Goal: Transaction & Acquisition: Download file/media

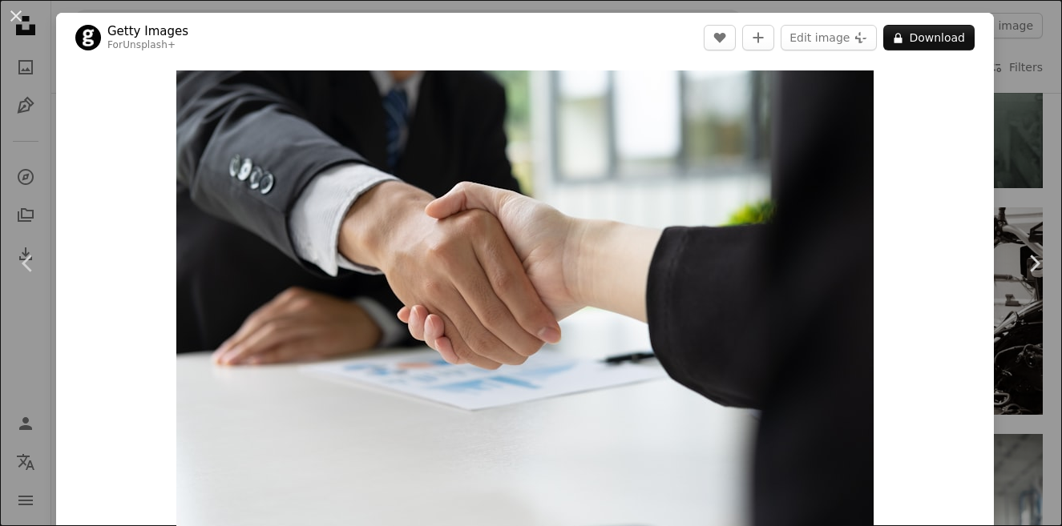
scroll to position [1282, 0]
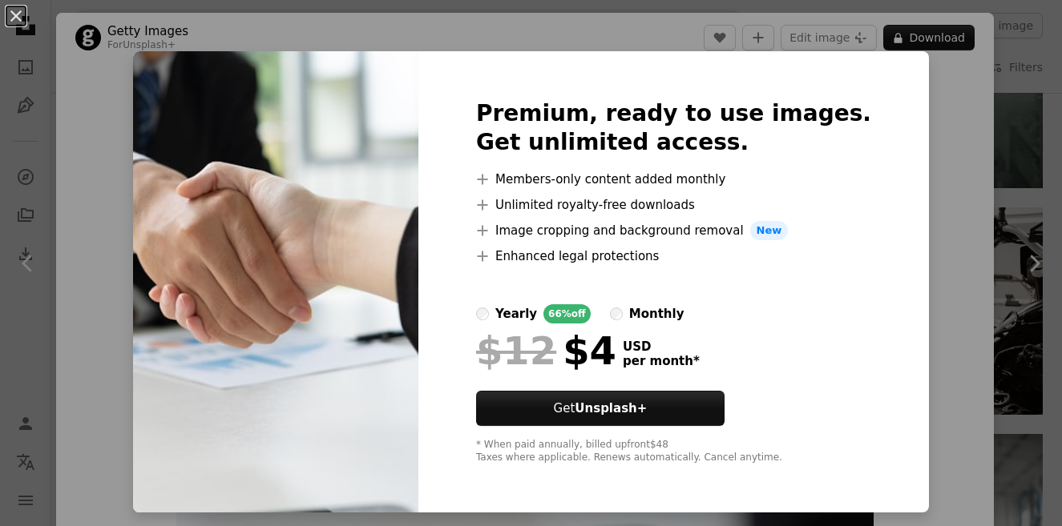
click at [925, 108] on div "An X shape Premium, ready to use images. Get unlimited access. A plus sign Memb…" at bounding box center [531, 263] width 1062 height 526
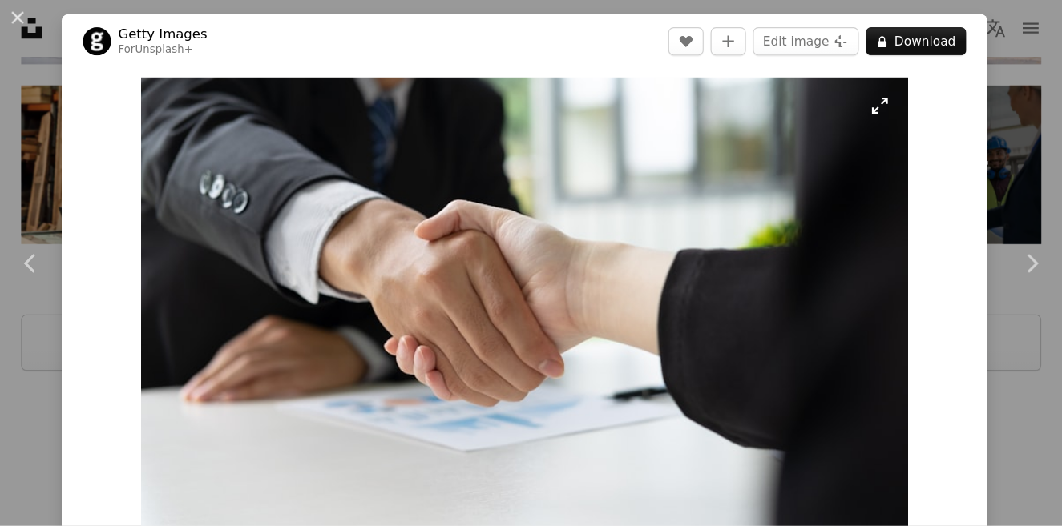
scroll to position [4240, 0]
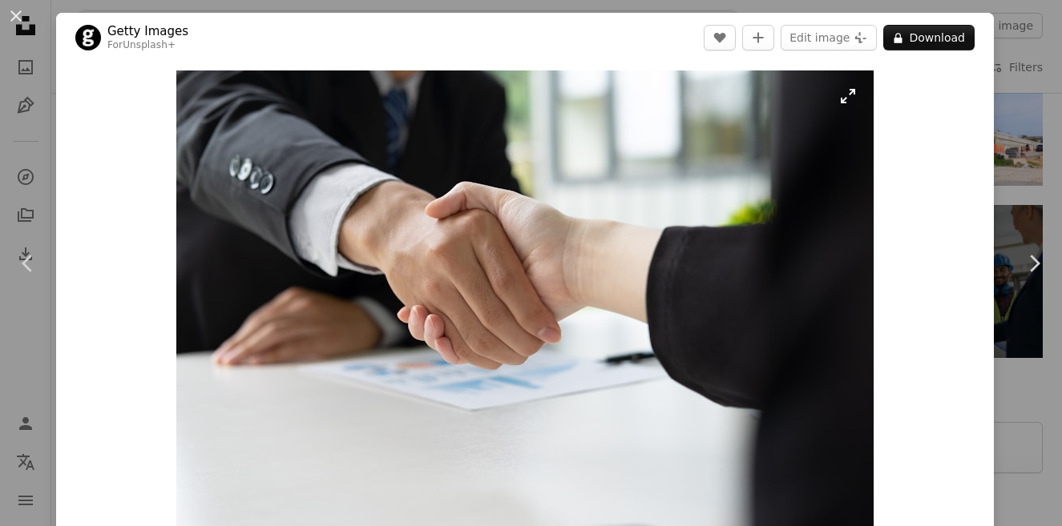
click at [490, 304] on img "Zoom in on this image" at bounding box center [524, 303] width 697 height 465
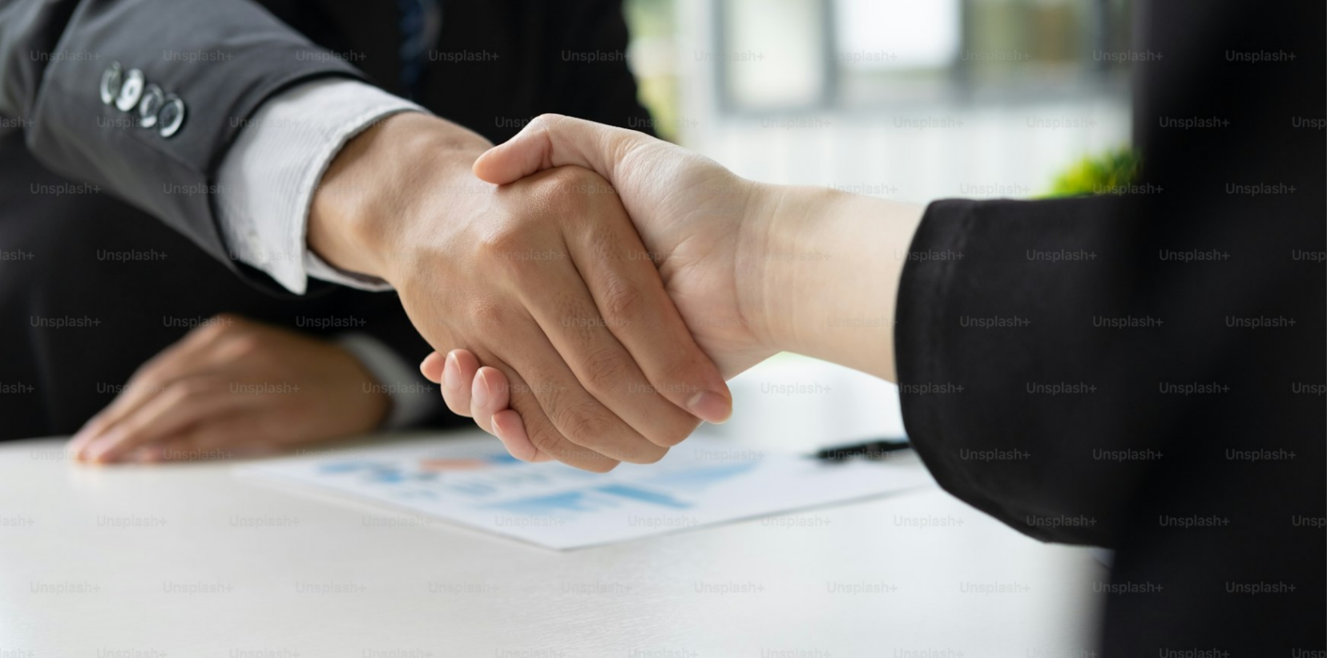
scroll to position [87, 0]
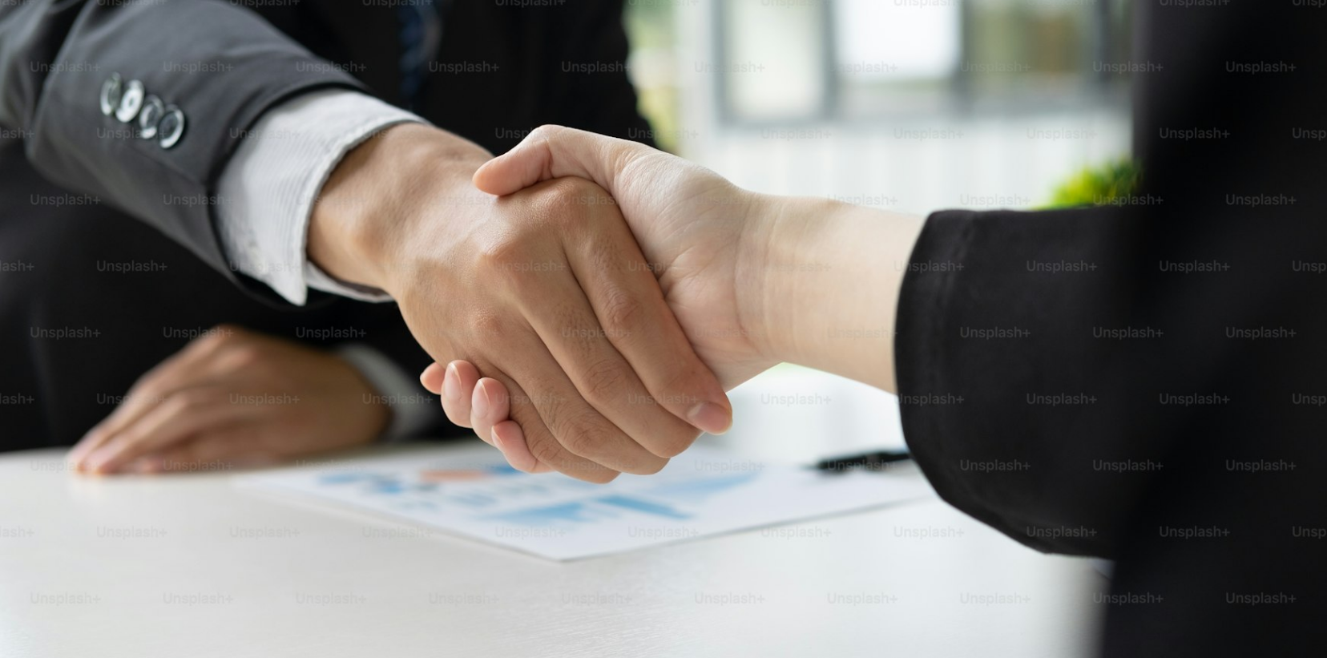
click at [611, 381] on img "Zoom out on this image" at bounding box center [663, 355] width 1329 height 885
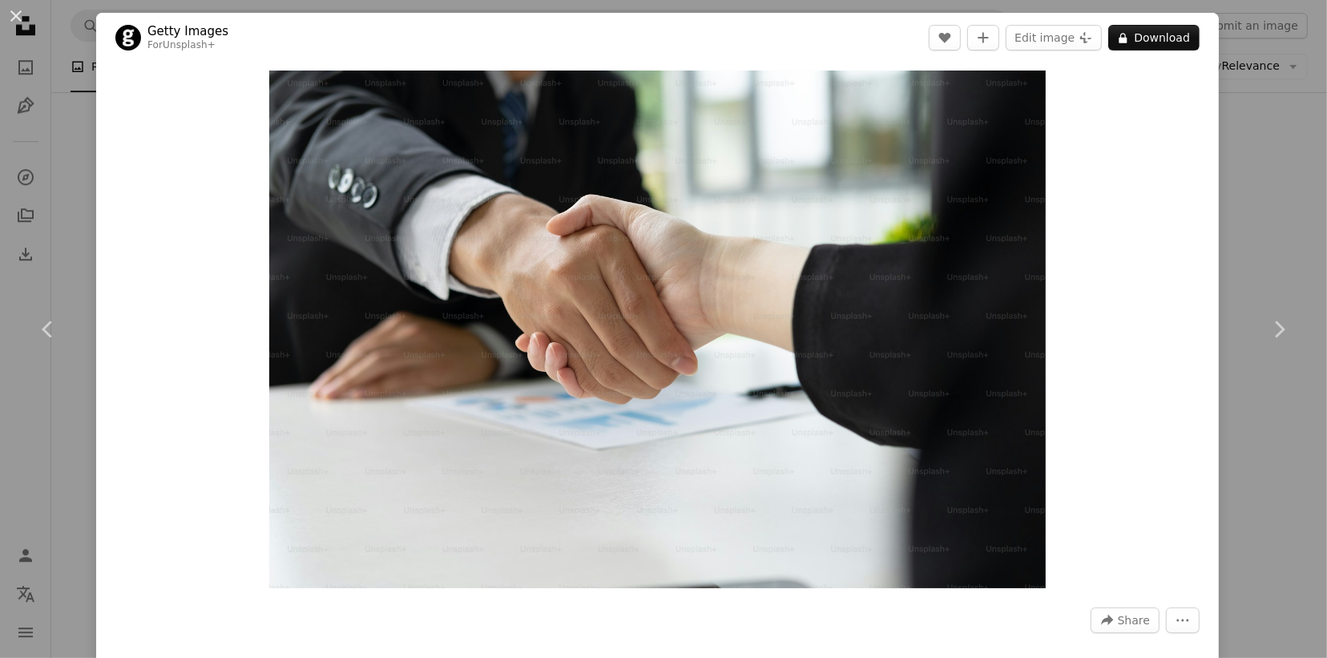
click at [1061, 191] on div "An X shape Chevron left Chevron right Getty Images For Unsplash+ A heart A plus…" at bounding box center [663, 329] width 1327 height 658
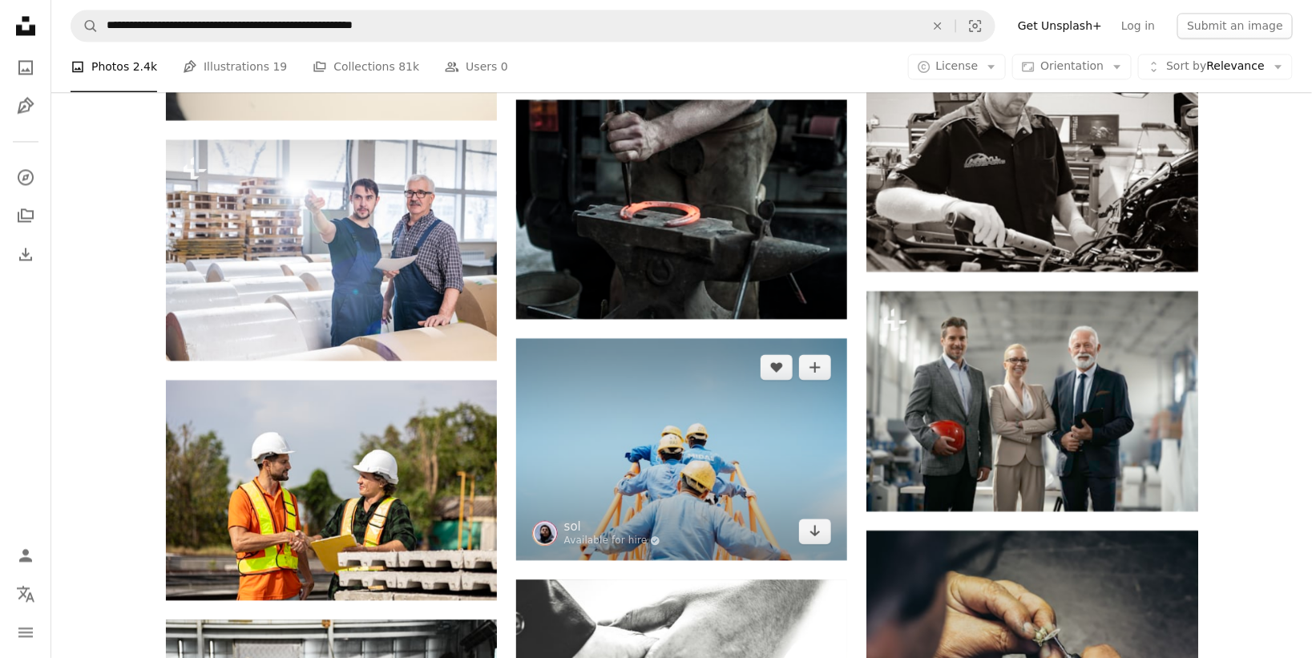
scroll to position [1402, 0]
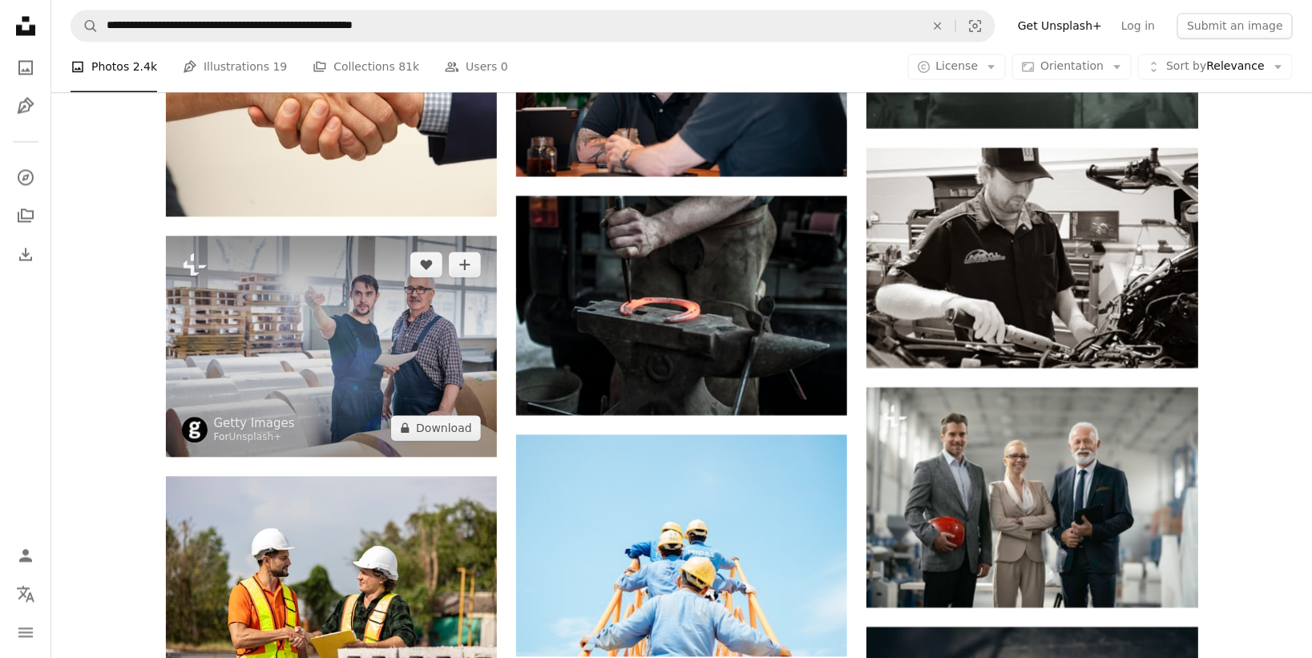
click at [482, 252] on img at bounding box center [331, 346] width 331 height 220
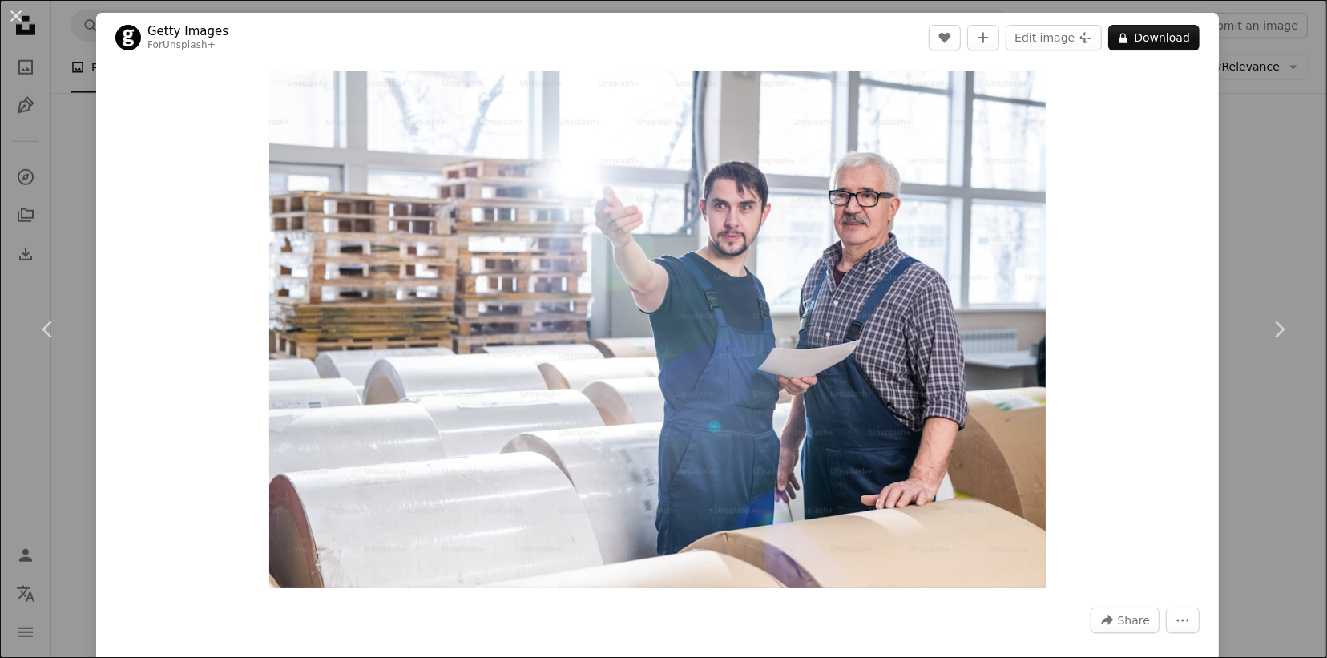
click at [1061, 85] on div "An X shape Chevron left Chevron right Getty Images For Unsplash+ A heart A plus…" at bounding box center [663, 329] width 1327 height 658
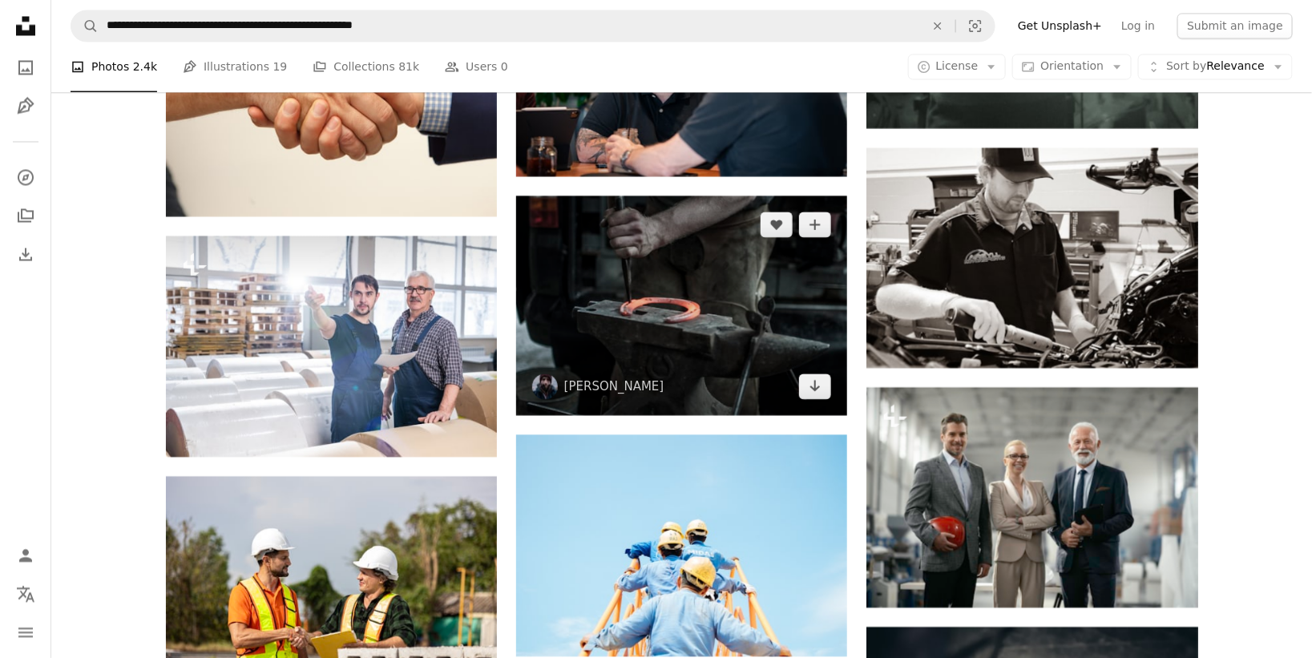
click at [844, 296] on img at bounding box center [681, 306] width 331 height 220
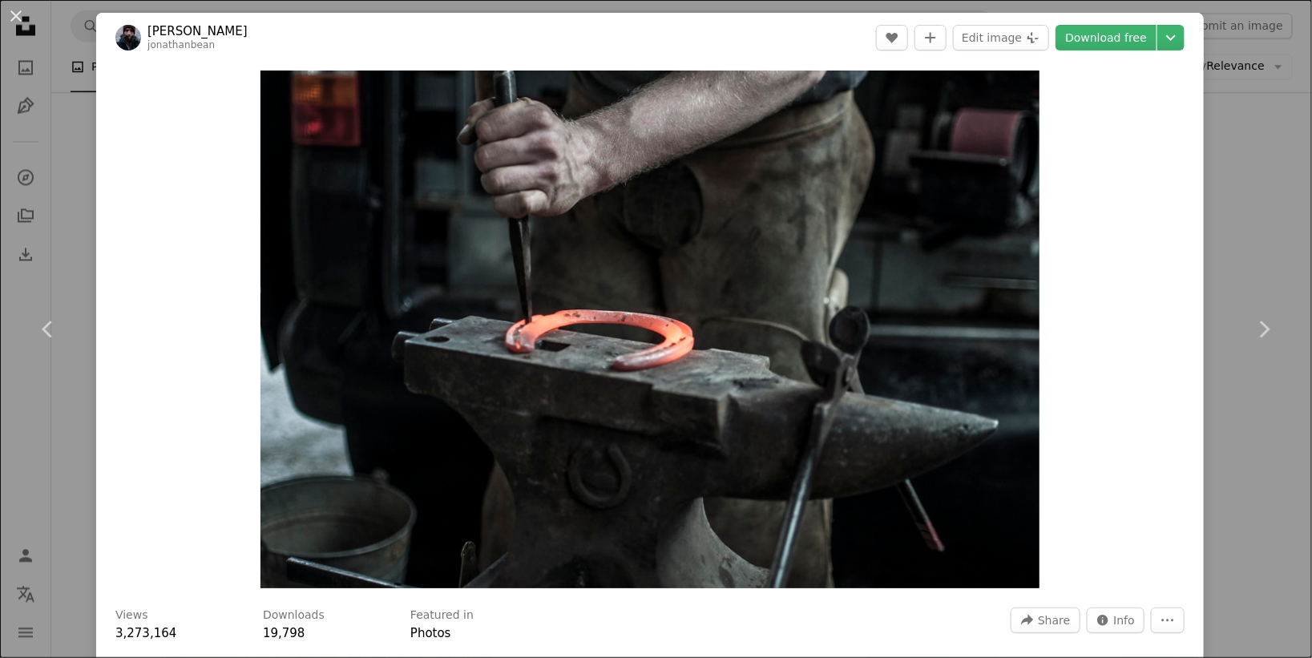
click at [1061, 156] on div "An X shape Chevron left Chevron right [PERSON_NAME] jonathanbean A heart A plus…" at bounding box center [656, 329] width 1312 height 658
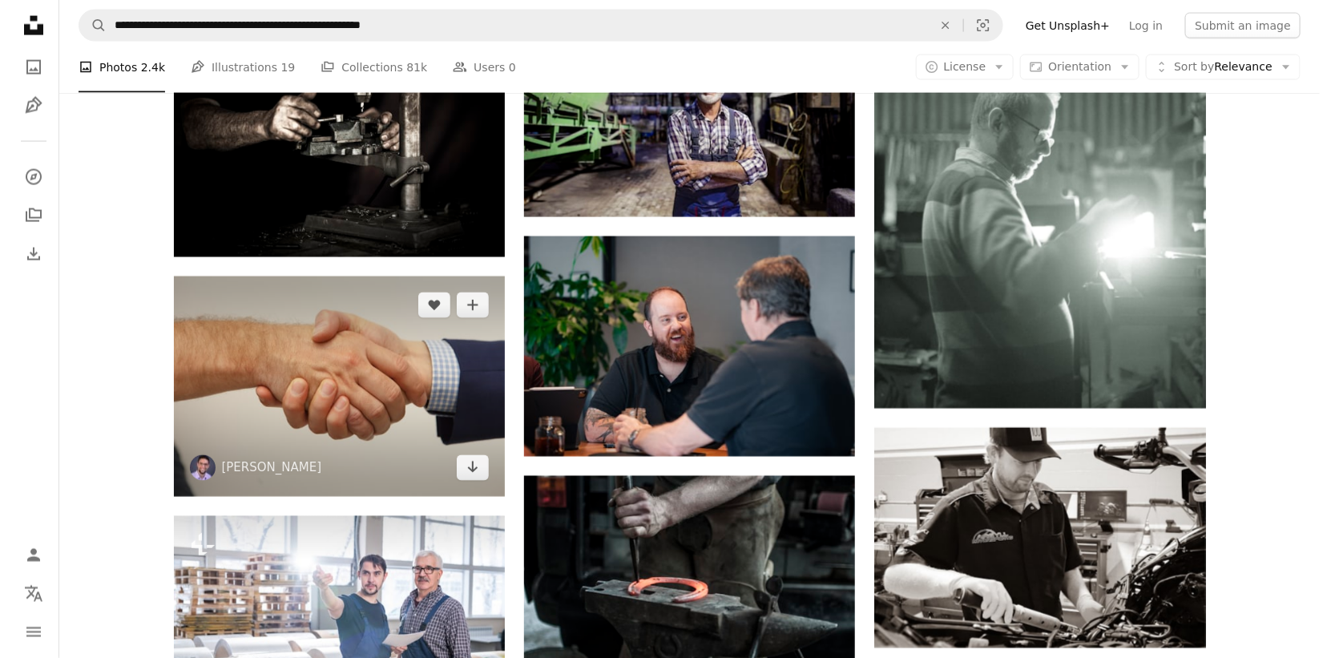
scroll to position [1102, 0]
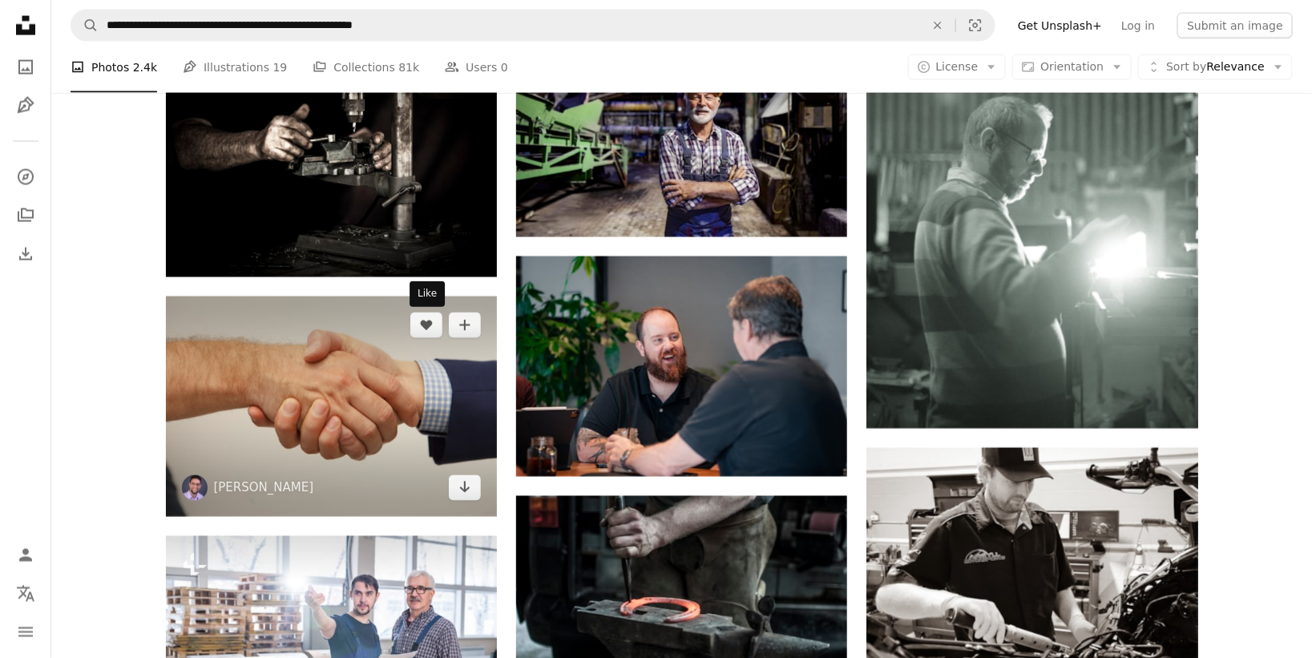
click at [378, 355] on img at bounding box center [331, 406] width 331 height 220
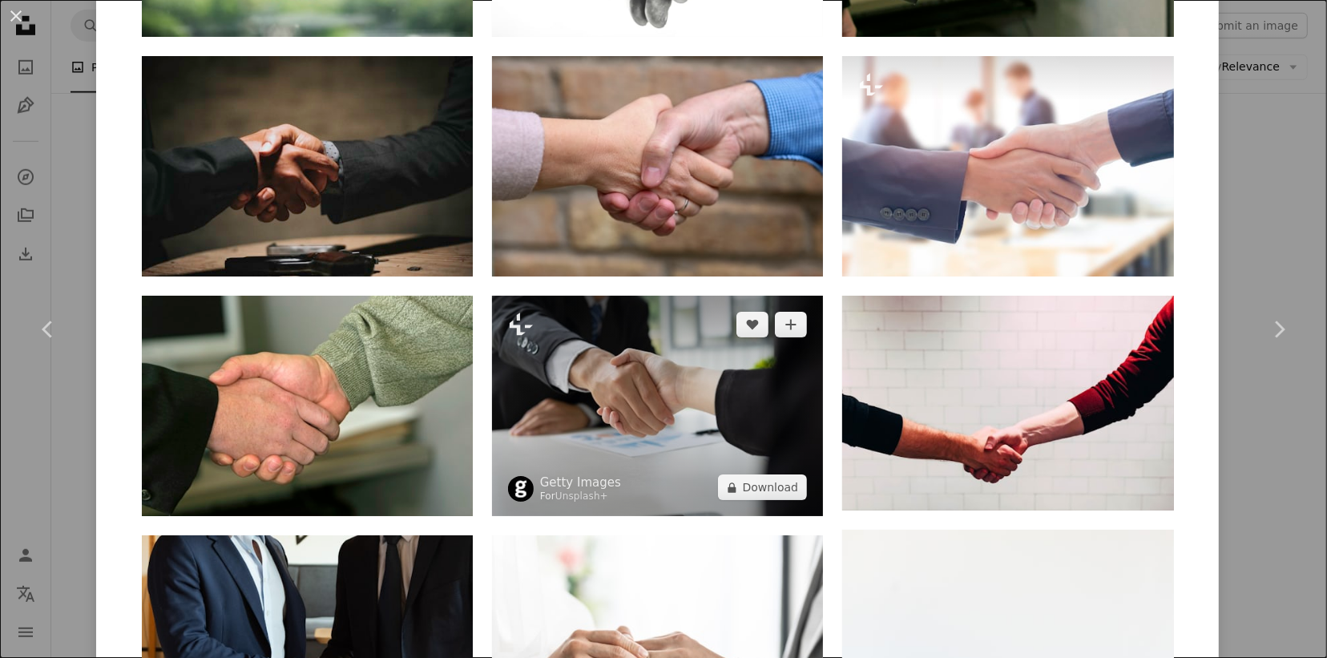
scroll to position [1603, 0]
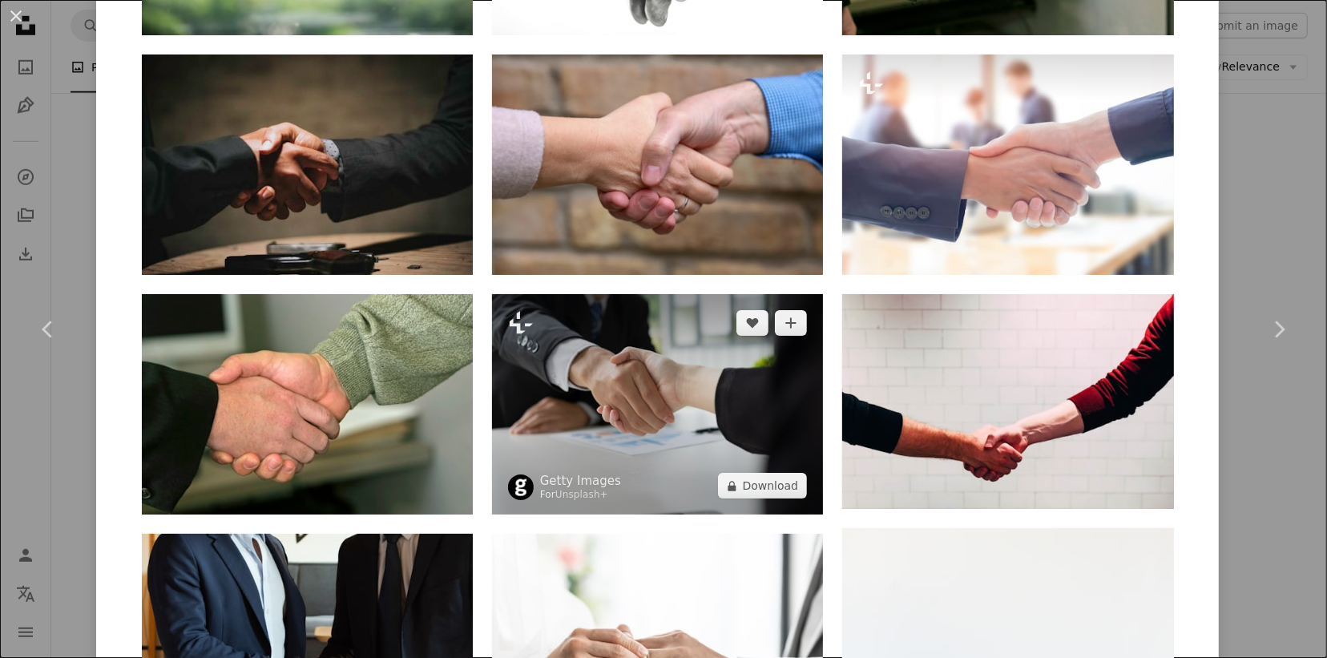
click at [633, 405] on img at bounding box center [657, 404] width 331 height 220
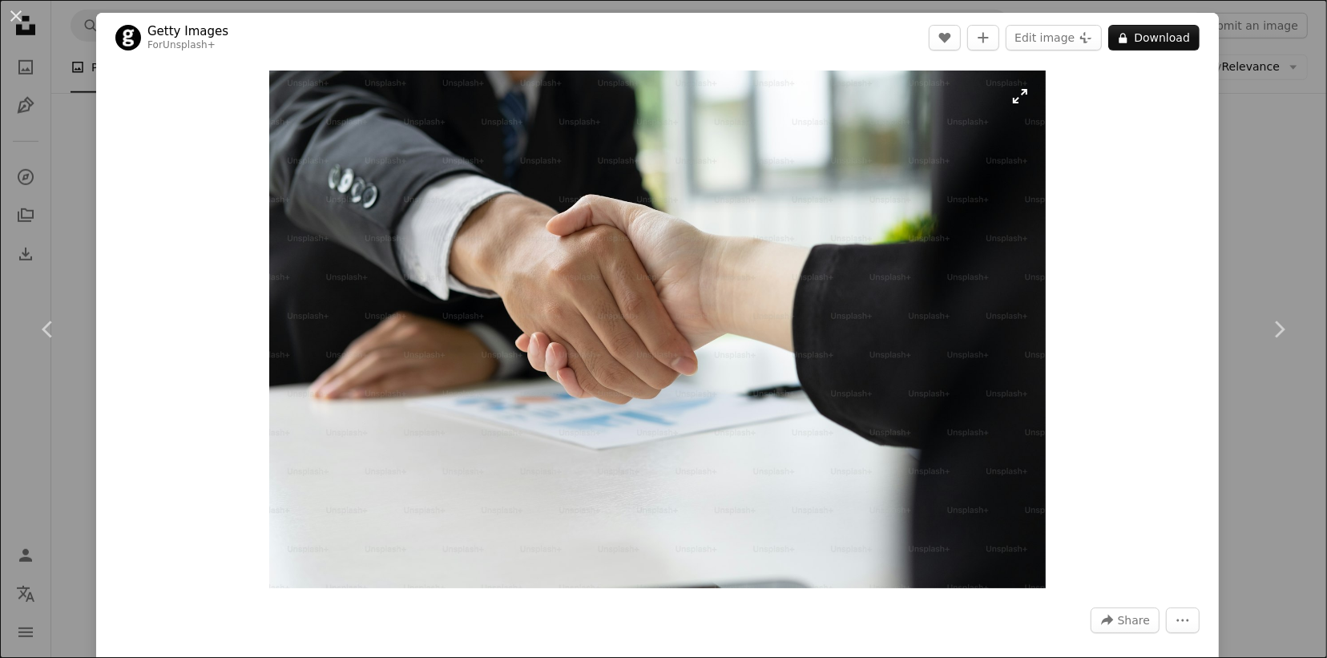
click at [646, 318] on img "Zoom in on this image" at bounding box center [657, 330] width 776 height 518
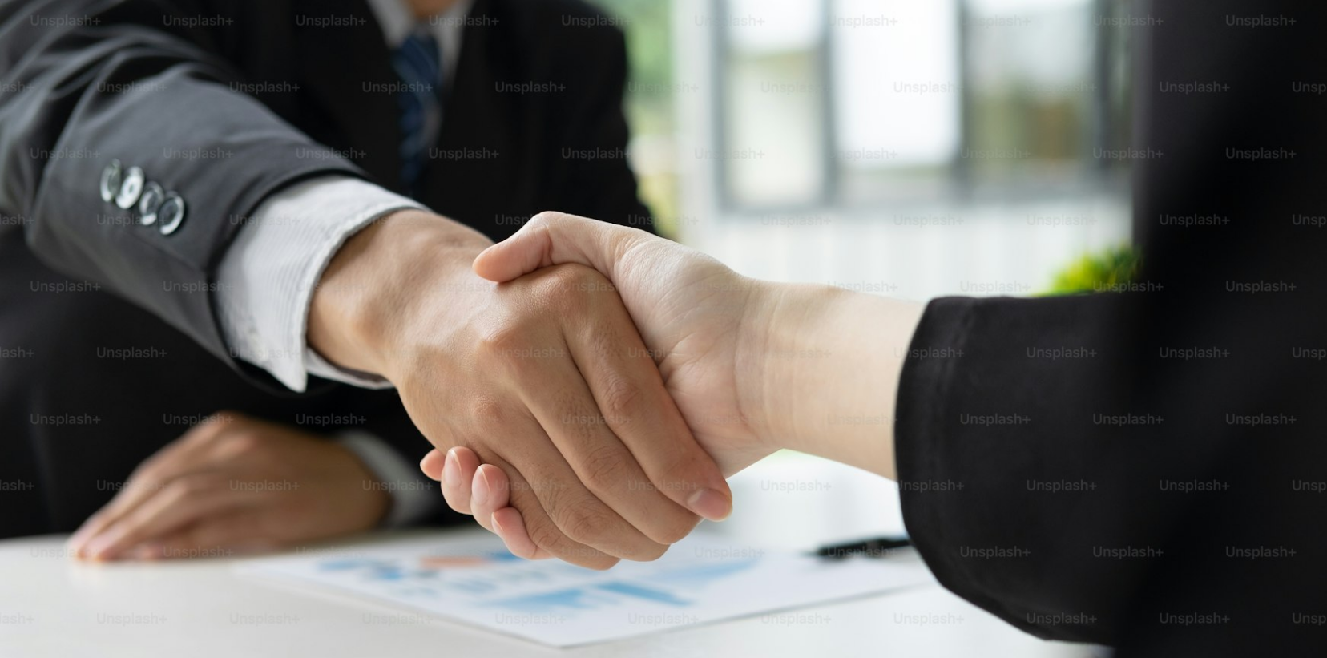
scroll to position [108, 0]
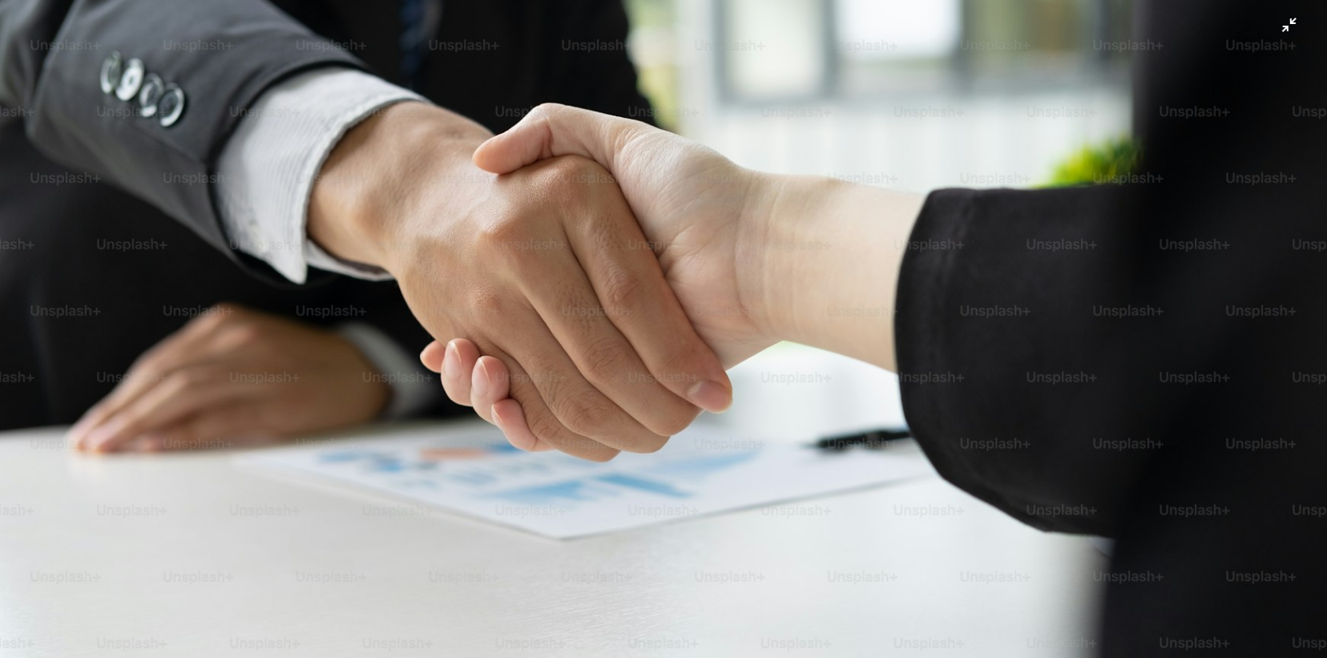
click at [650, 335] on img "Zoom out on this image" at bounding box center [663, 333] width 1329 height 885
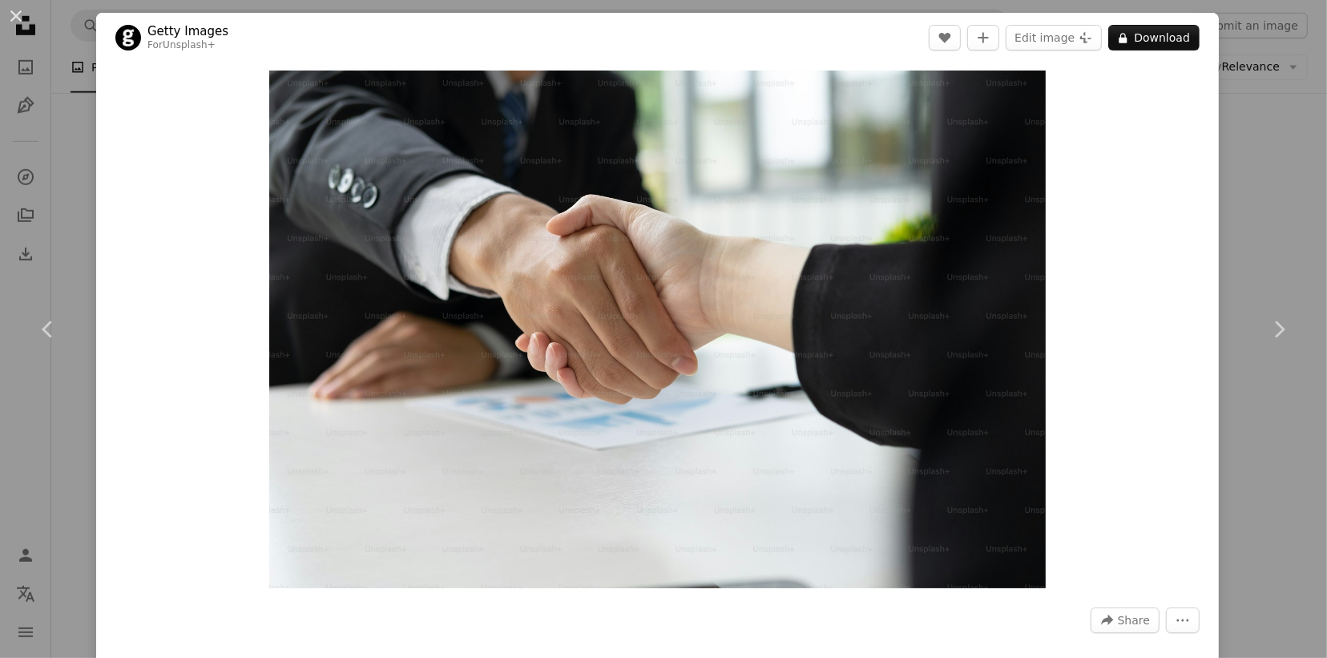
click at [1061, 192] on div "An X shape Chevron left Chevron right Getty Images For Unsplash+ A heart A plus…" at bounding box center [663, 329] width 1327 height 658
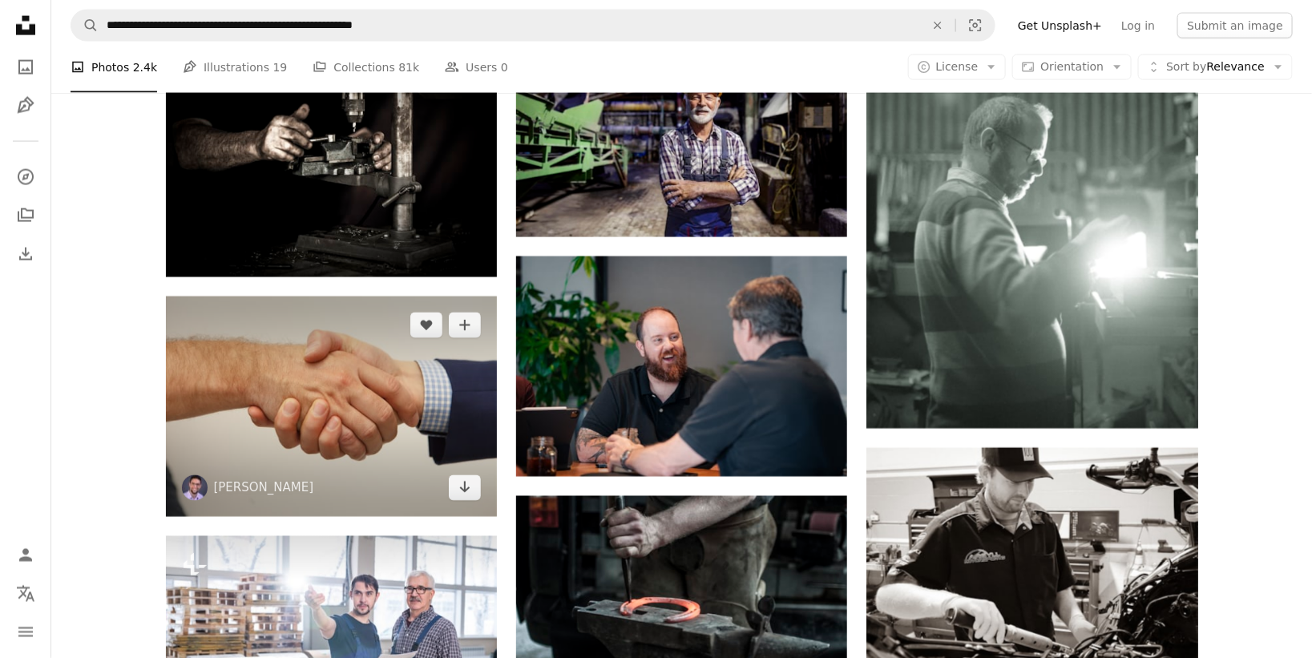
click at [357, 342] on img at bounding box center [331, 406] width 331 height 220
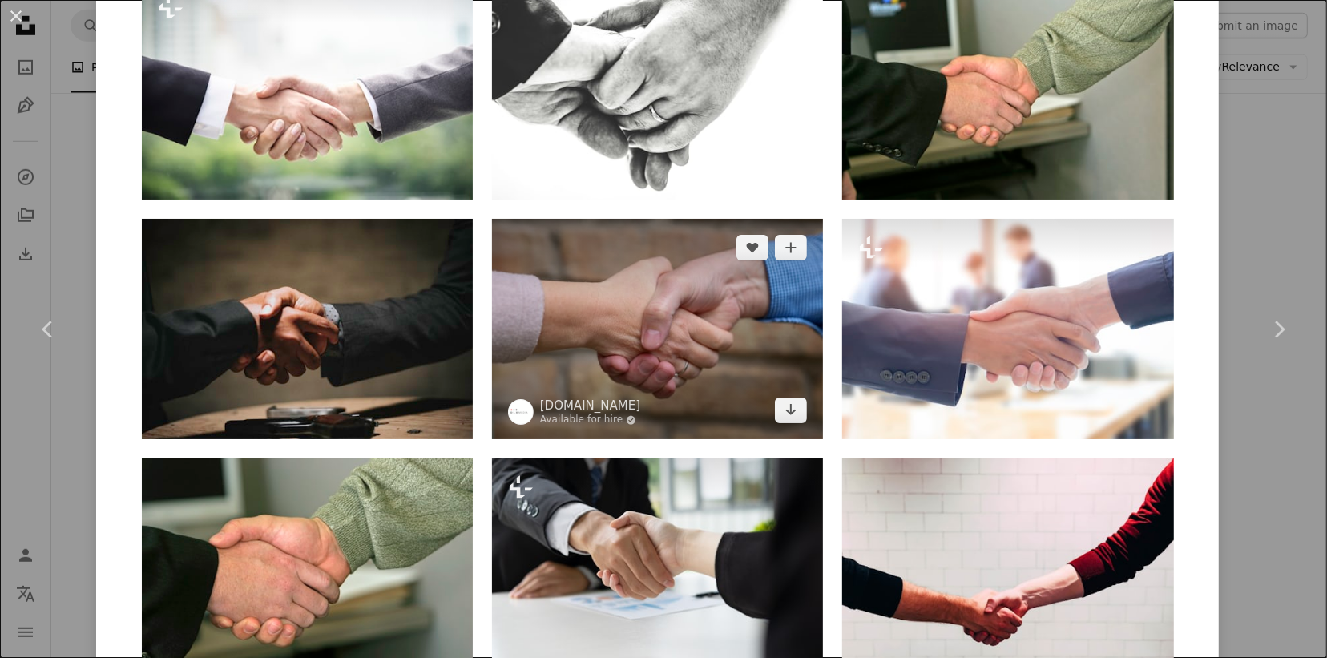
scroll to position [1502, 0]
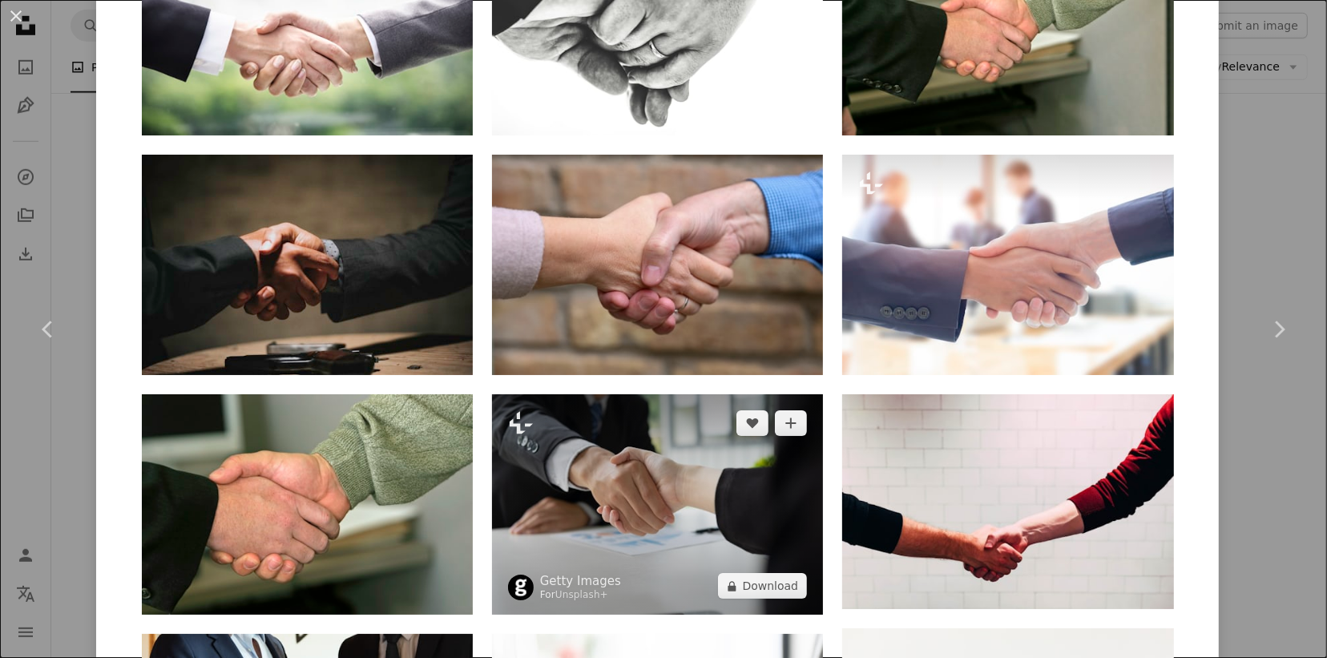
click at [623, 461] on img at bounding box center [657, 504] width 331 height 220
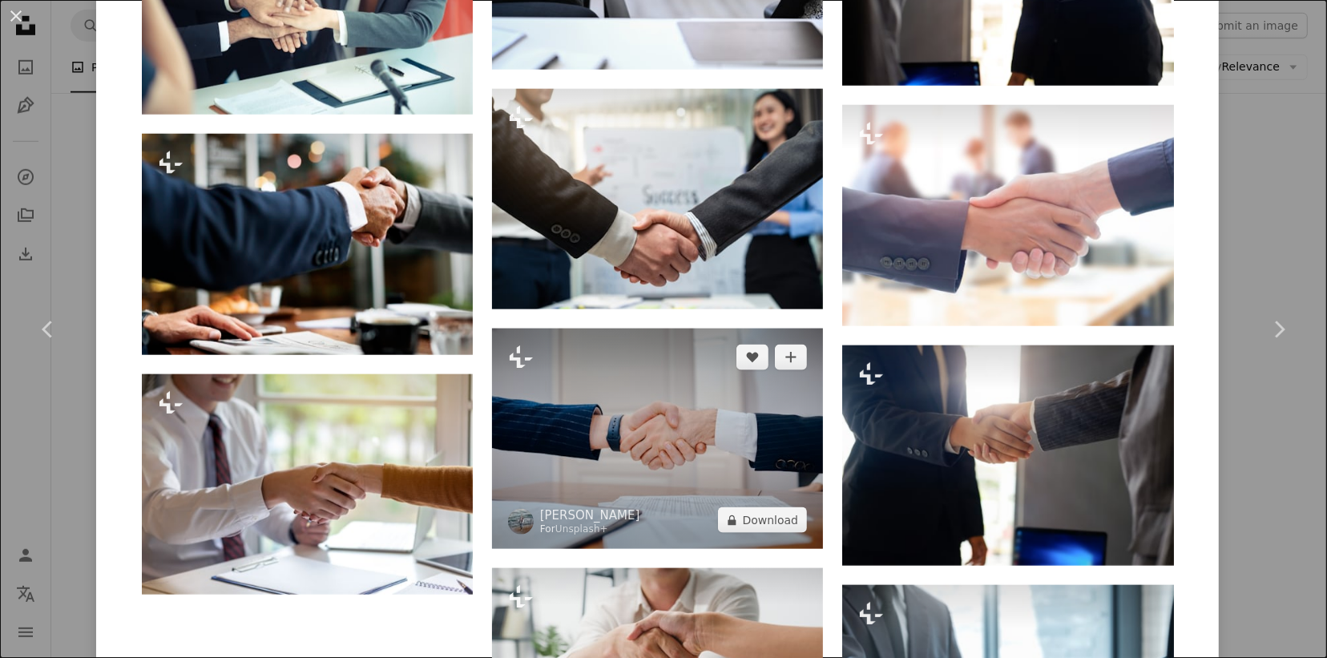
scroll to position [1703, 0]
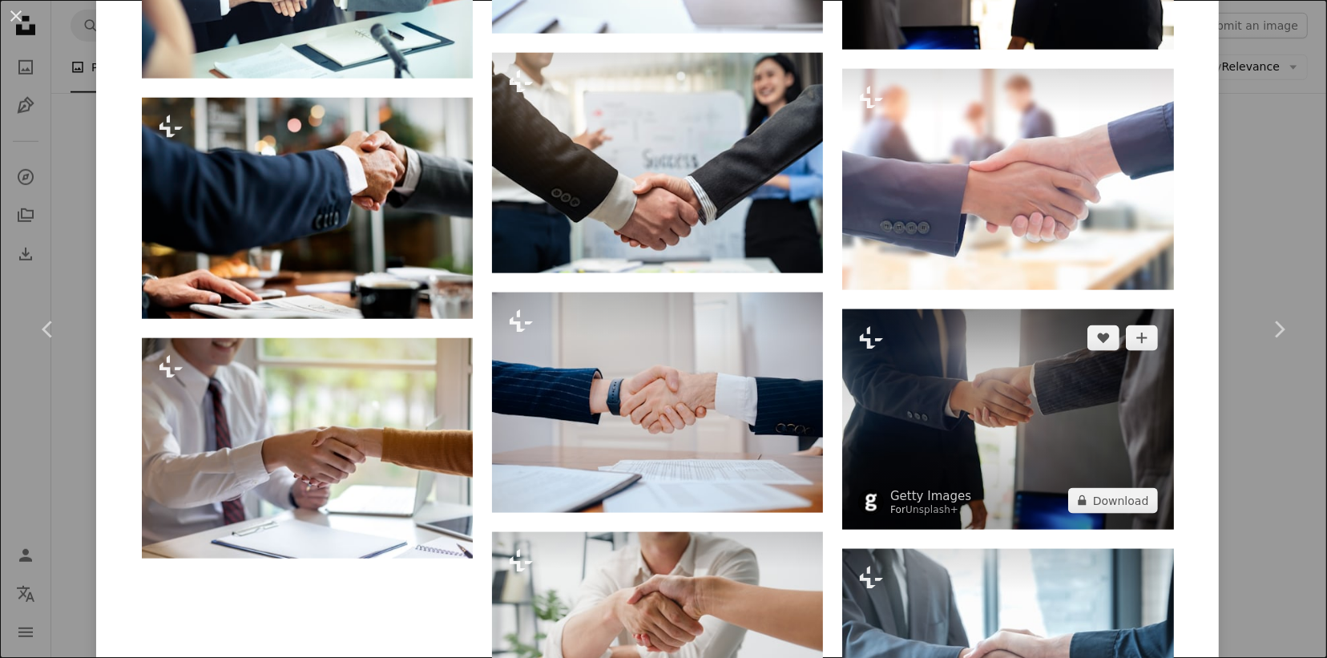
click at [978, 442] on img at bounding box center [1007, 419] width 331 height 220
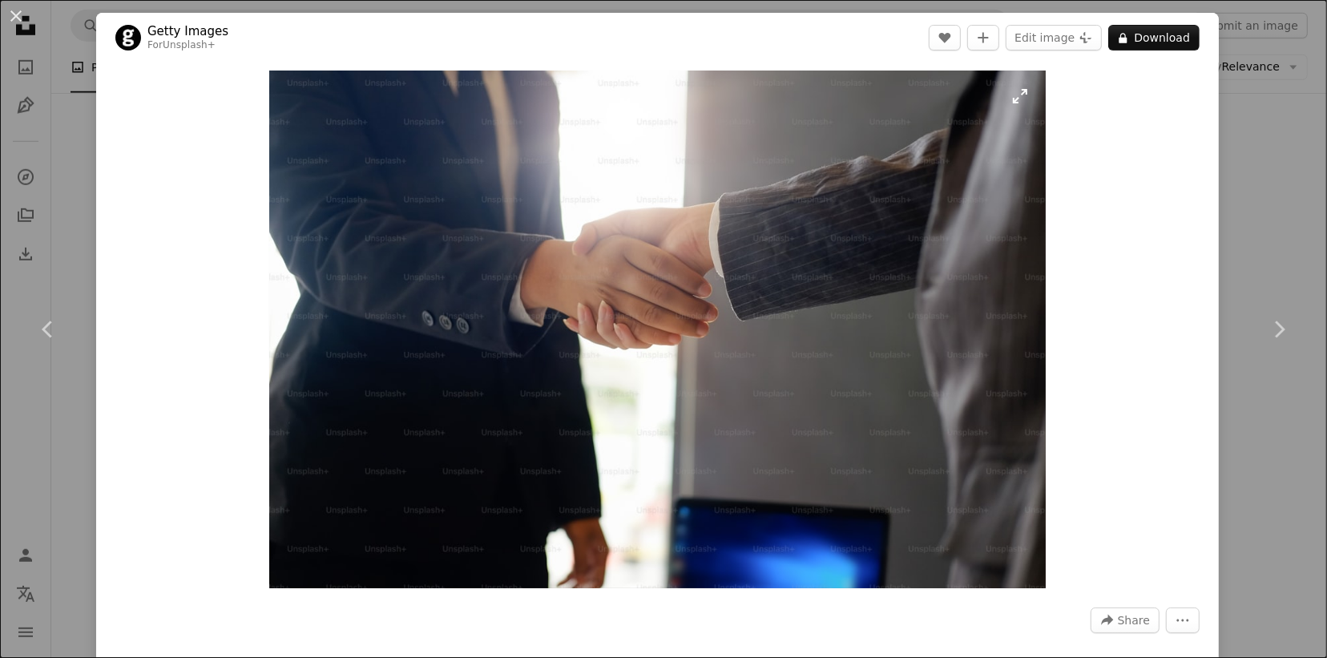
click at [633, 343] on img "Zoom in on this image" at bounding box center [657, 330] width 776 height 518
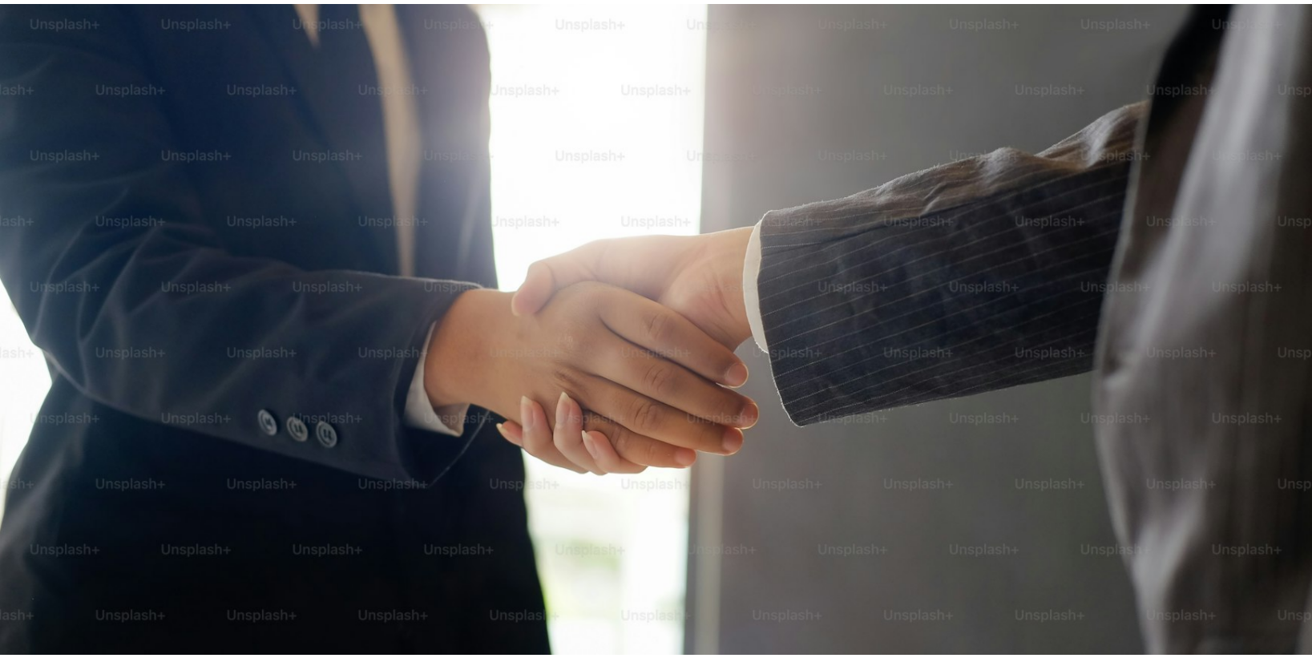
scroll to position [108, 0]
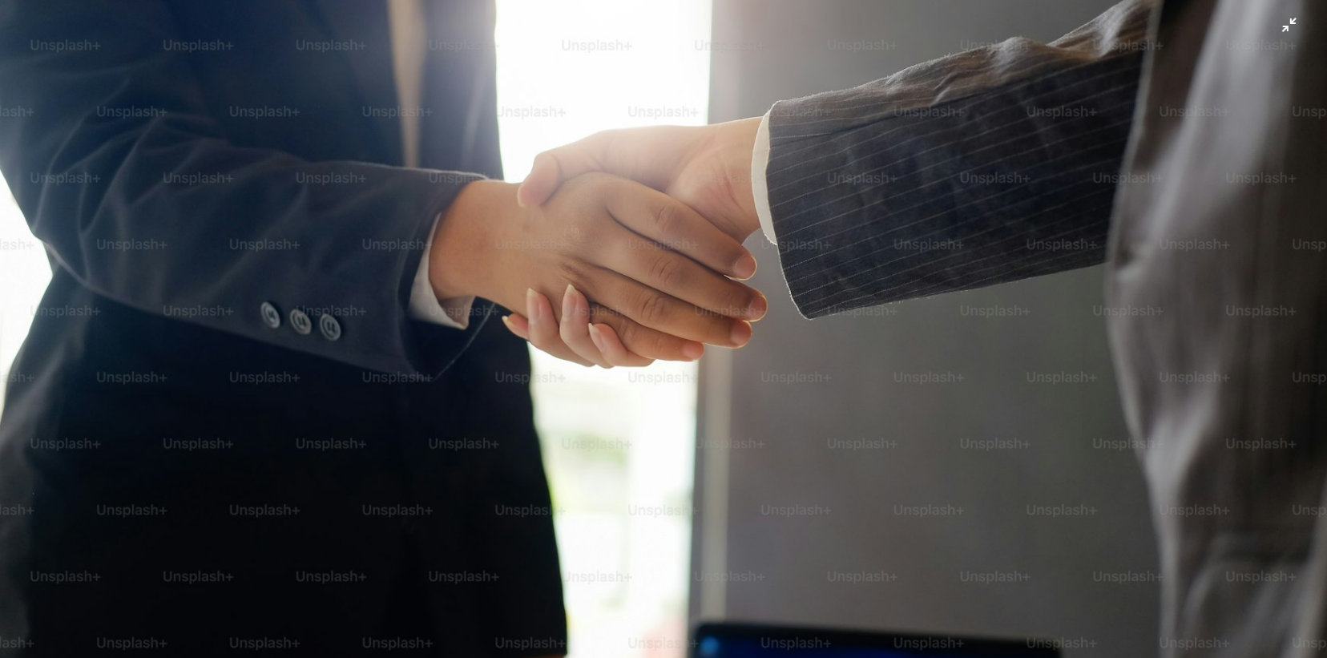
click at [633, 343] on img "Zoom out on this image" at bounding box center [663, 333] width 1329 height 885
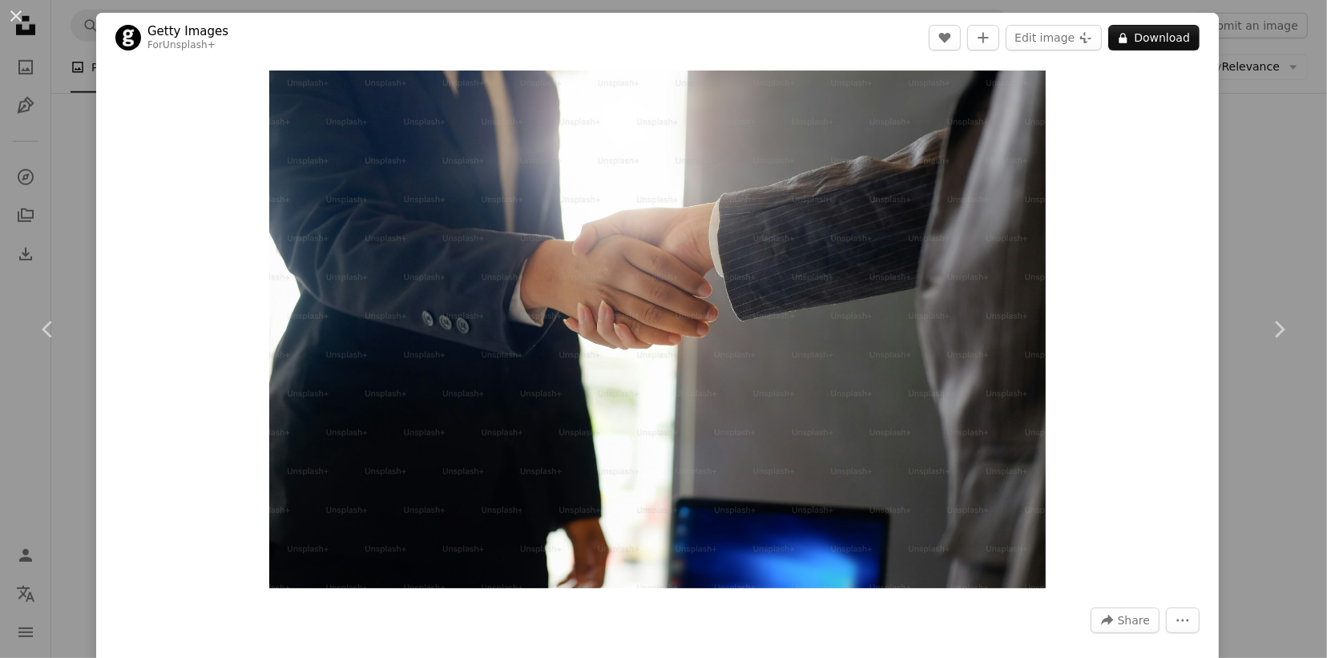
click at [1061, 98] on div "An X shape Chevron left Chevron right Getty Images For Unsplash+ A heart A plus…" at bounding box center [663, 329] width 1327 height 658
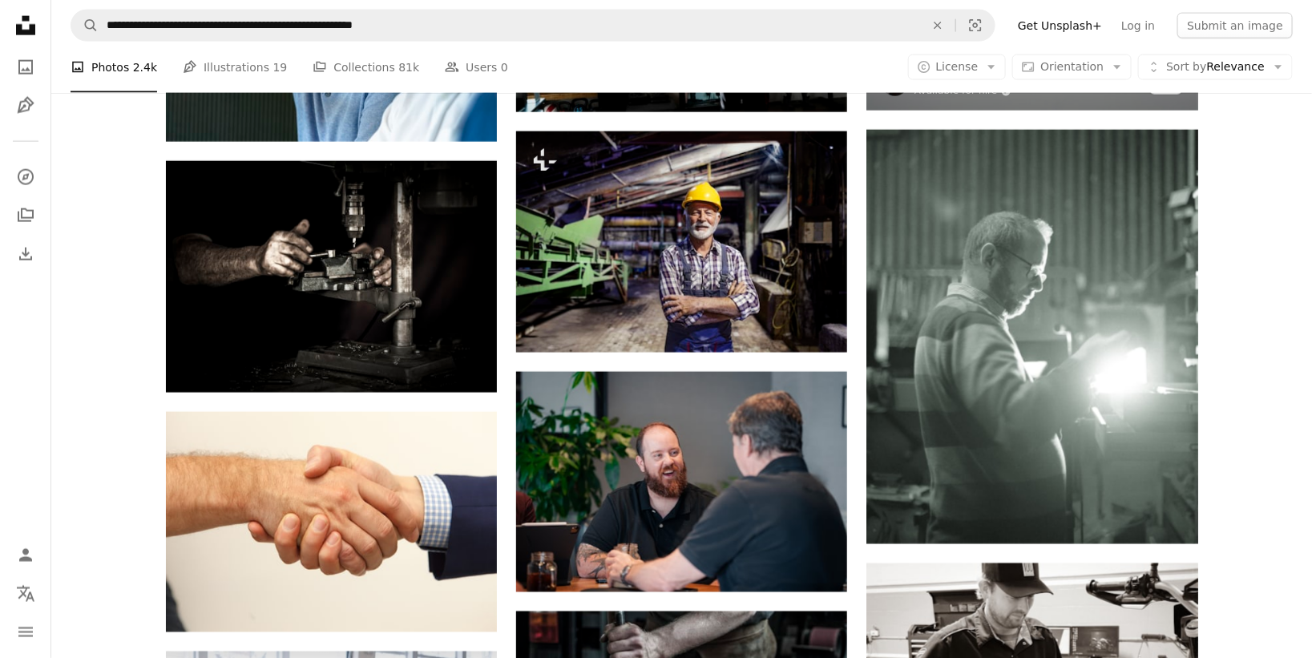
scroll to position [801, 0]
